Goal: Task Accomplishment & Management: Complete application form

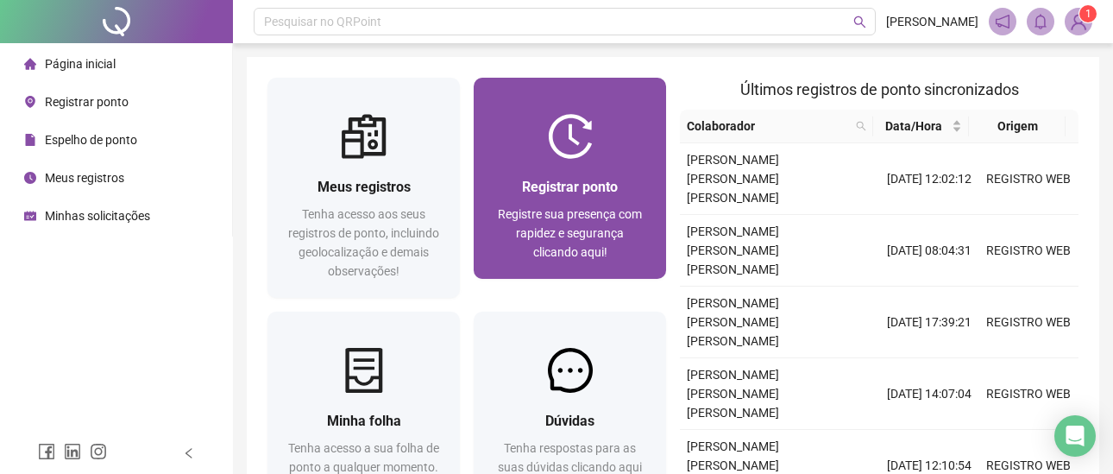
click at [623, 173] on div "Registrar ponto Registre sua presença com rapidez e segurança clicando aqui!" at bounding box center [570, 219] width 192 height 120
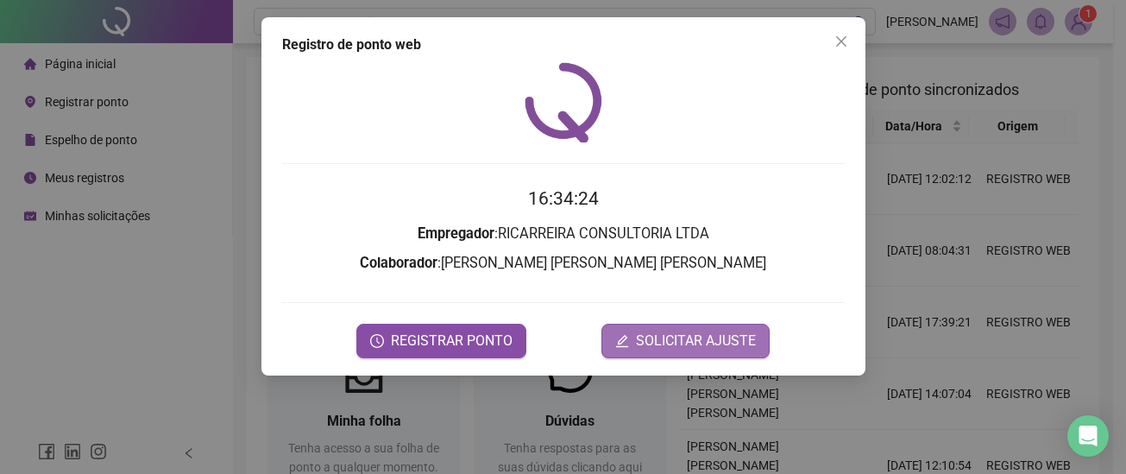
click at [657, 342] on span "SOLICITAR AJUSTE" at bounding box center [696, 340] width 120 height 21
click at [657, 329] on button "SOLICITAR AJUSTE" at bounding box center [685, 341] width 168 height 35
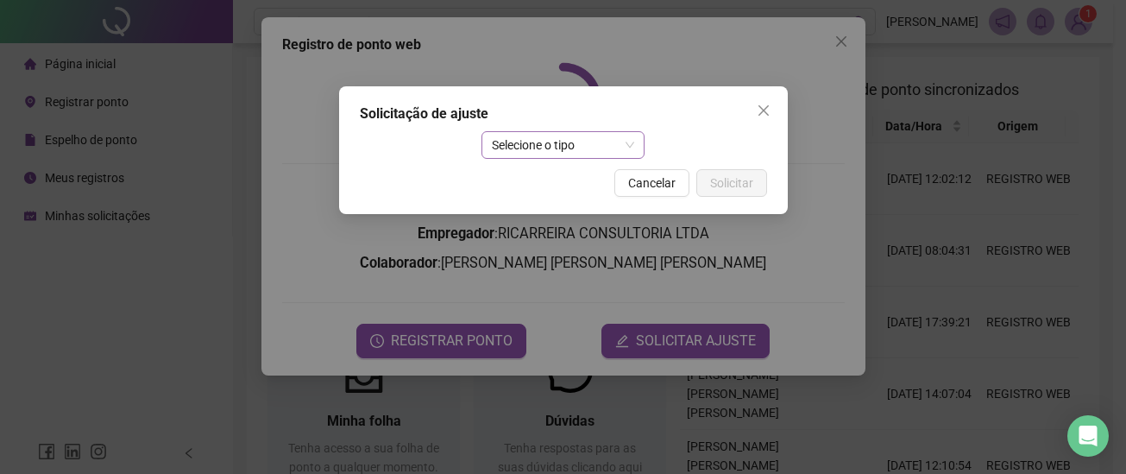
click at [549, 137] on span "Selecione o tipo" at bounding box center [563, 145] width 142 height 26
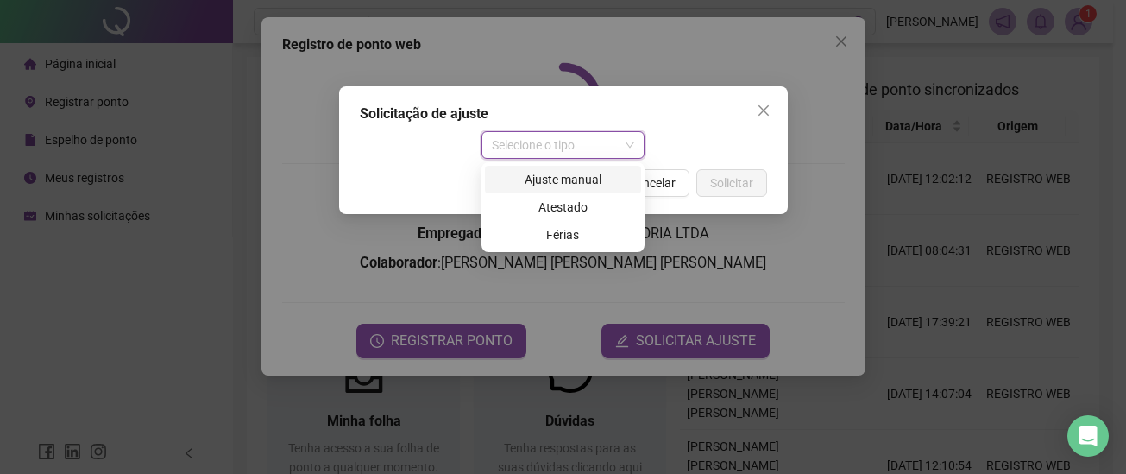
click at [561, 183] on div "Ajuste manual" at bounding box center [562, 179] width 135 height 19
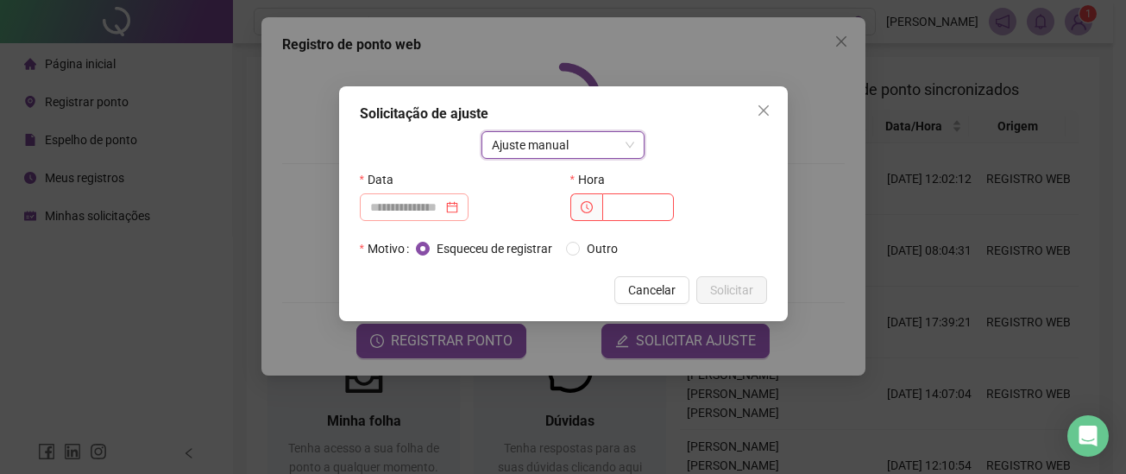
click at [432, 196] on div at bounding box center [414, 207] width 109 height 28
click at [469, 208] on div at bounding box center [414, 207] width 109 height 28
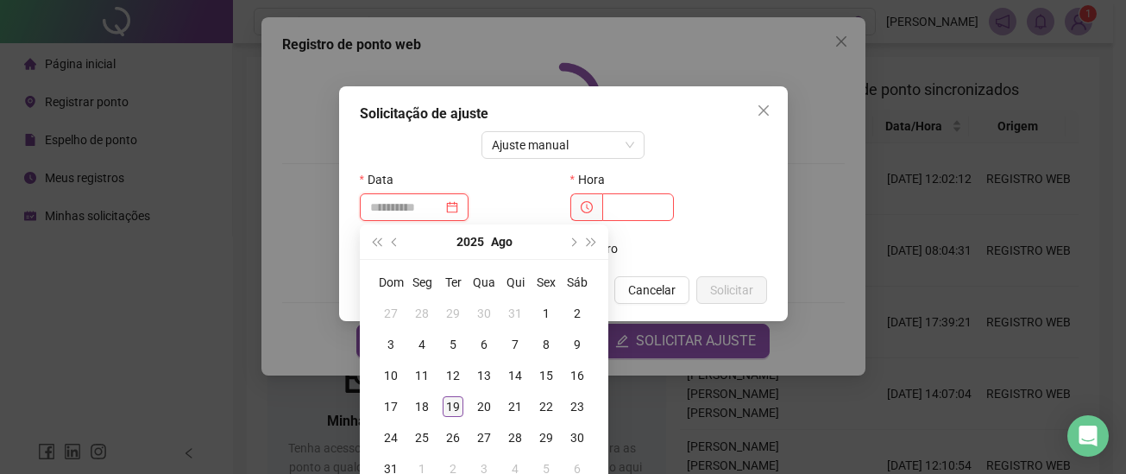
type input "**********"
click at [450, 406] on div "19" at bounding box center [453, 406] width 21 height 21
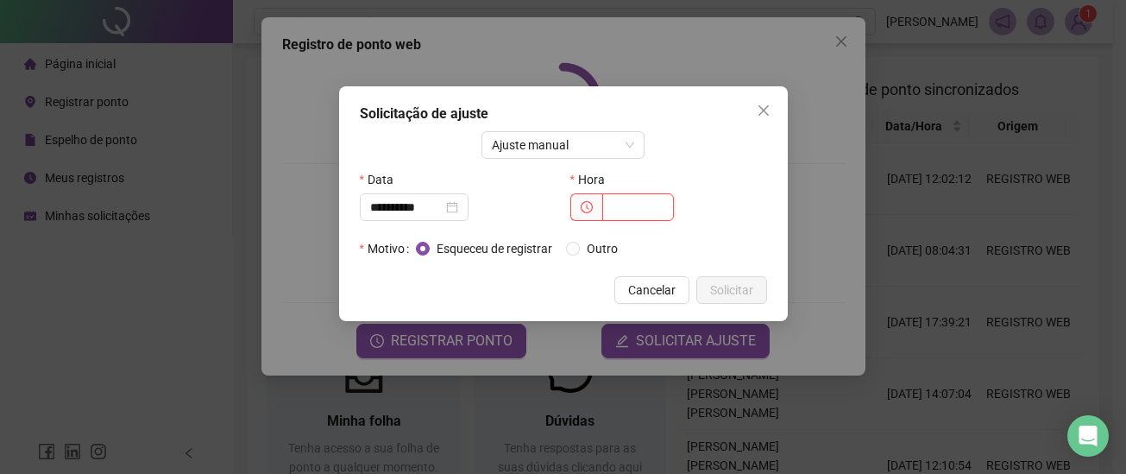
click at [636, 204] on input "text" at bounding box center [638, 207] width 72 height 28
type input "*****"
click at [655, 188] on div "Hora" at bounding box center [668, 180] width 197 height 28
click at [720, 294] on span "Solicitar" at bounding box center [731, 289] width 43 height 19
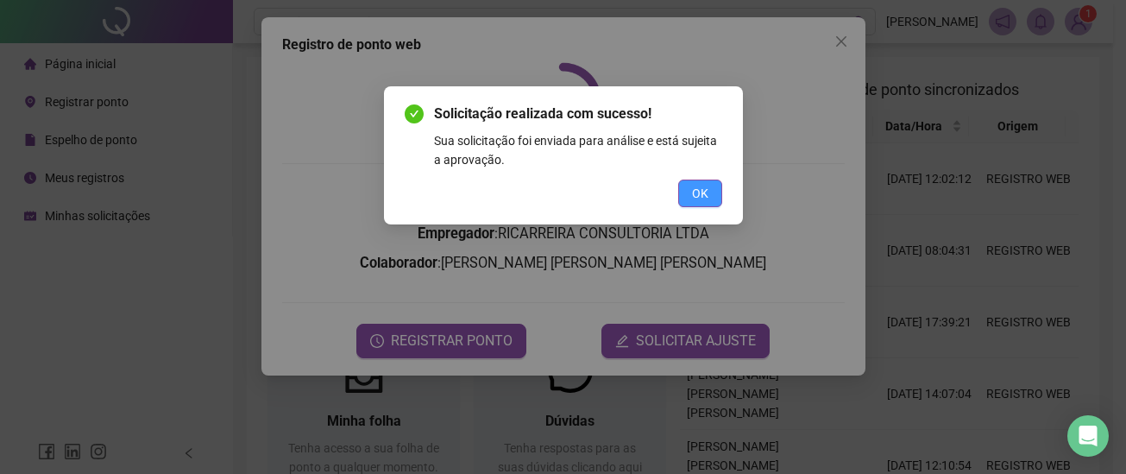
click at [680, 182] on button "OK" at bounding box center [700, 193] width 44 height 28
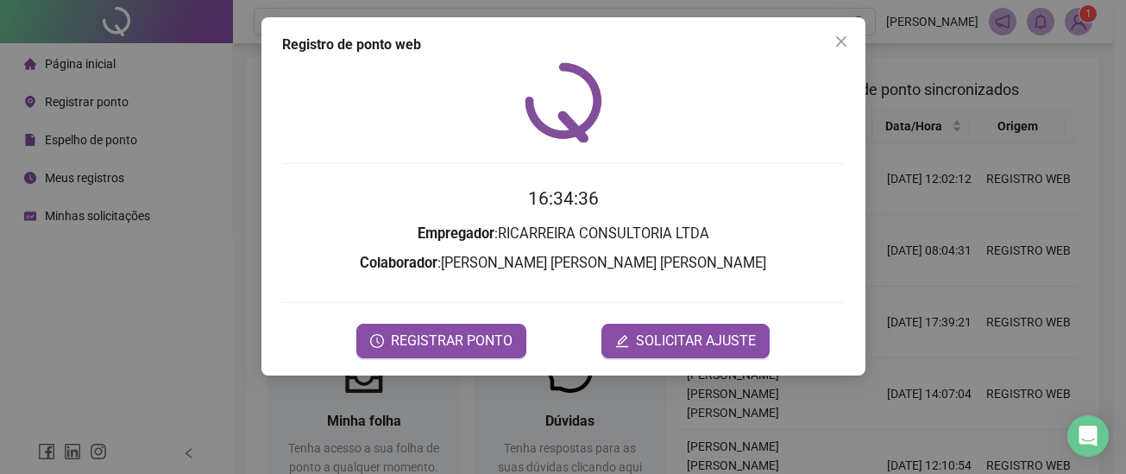
click at [840, 46] on icon "close" at bounding box center [841, 42] width 14 height 14
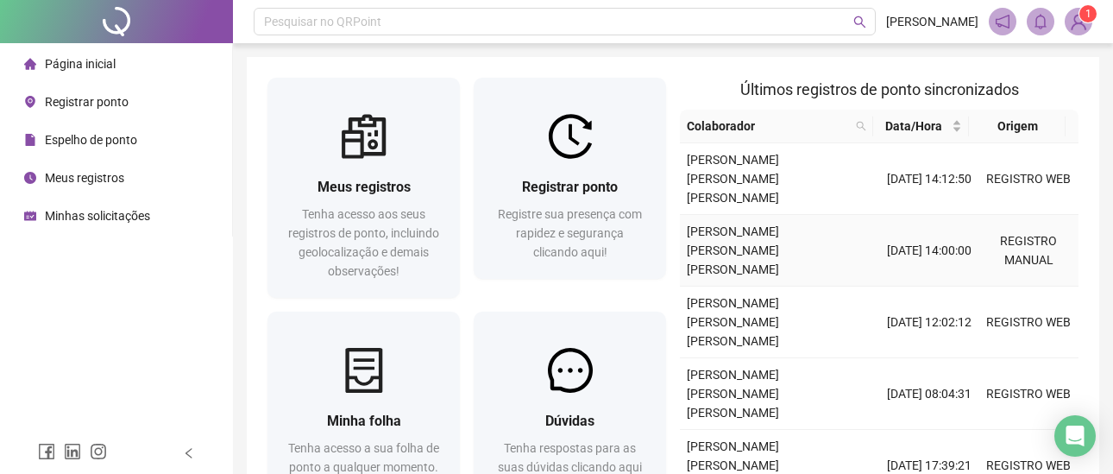
click at [953, 226] on td "[DATE] 14:00:00" at bounding box center [929, 251] width 100 height 72
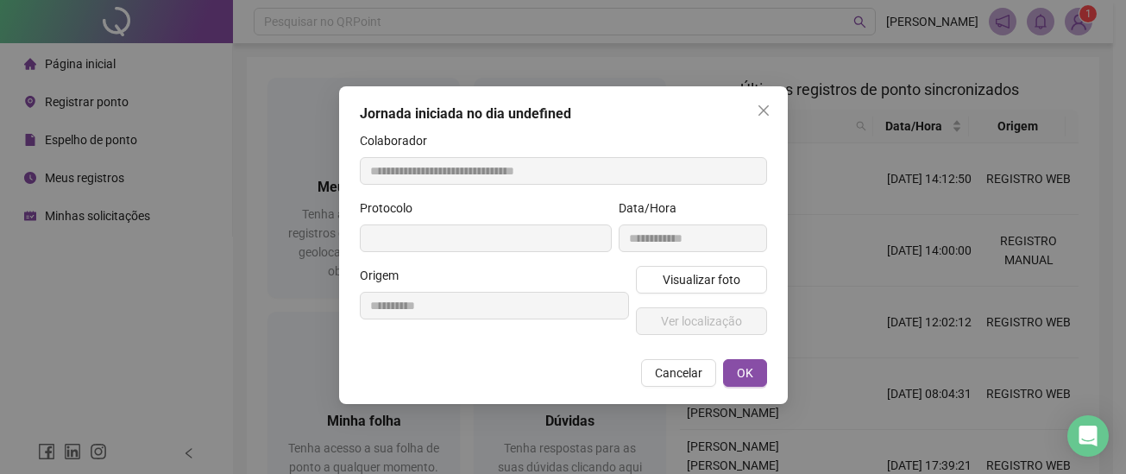
type input "**********"
click at [757, 105] on icon "close" at bounding box center [764, 111] width 14 height 14
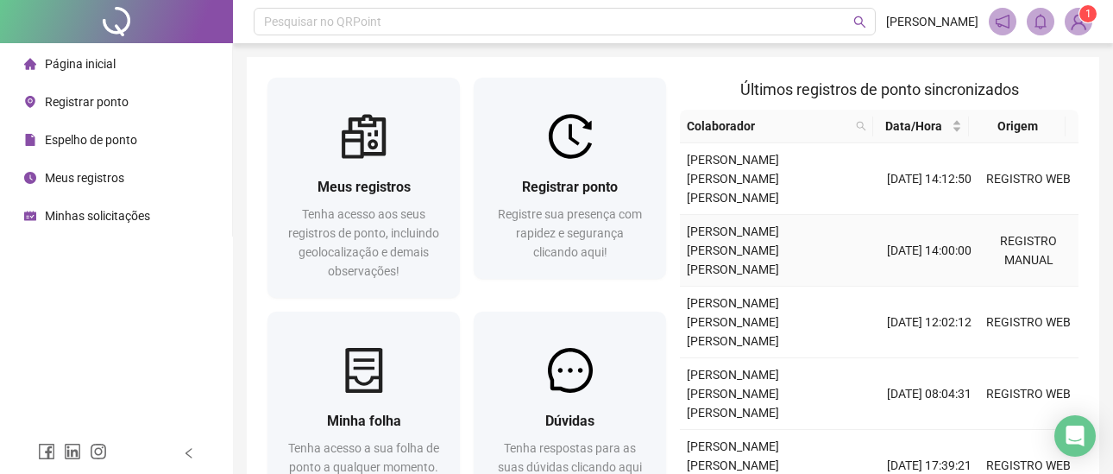
click at [957, 215] on td "[DATE] 14:00:00" at bounding box center [929, 251] width 100 height 72
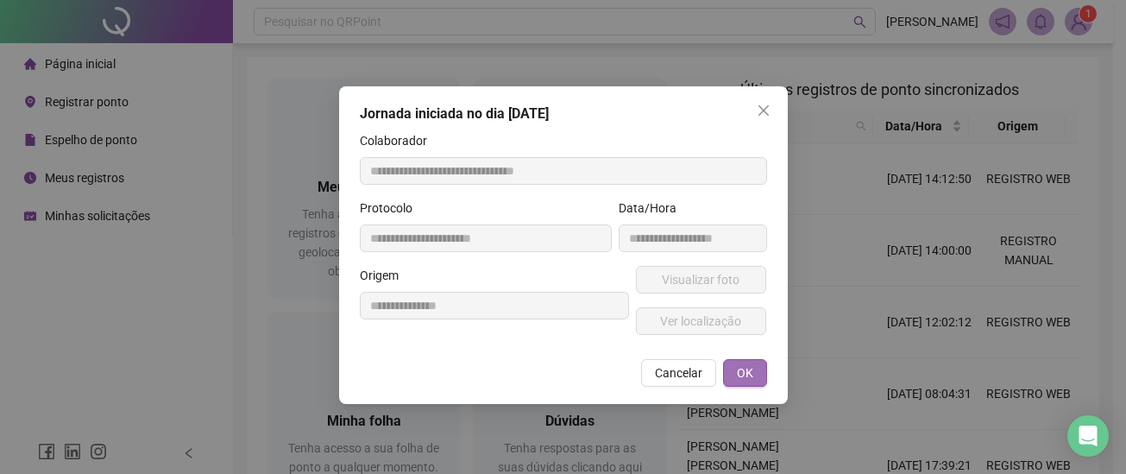
click at [738, 372] on span "OK" at bounding box center [745, 372] width 16 height 19
